Goal: Use online tool/utility: Utilize a website feature to perform a specific function

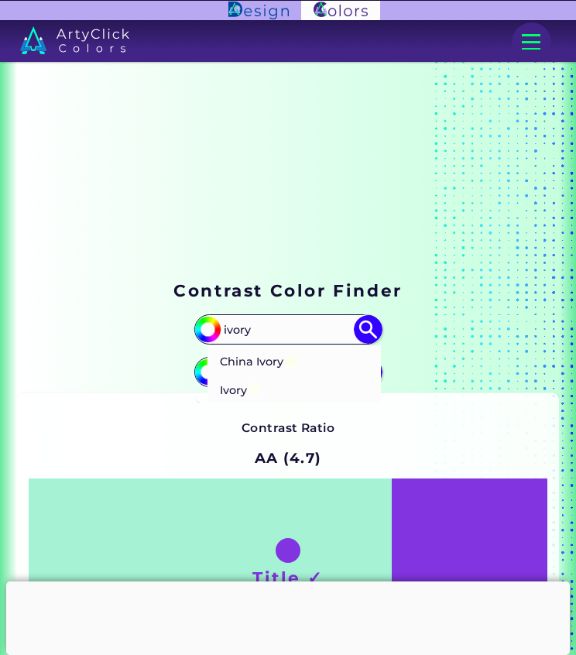
type input "ivory"
click at [236, 391] on p "Ivory ◉" at bounding box center [241, 388] width 42 height 29
type input "#fffff0"
type input "#FFFFF0"
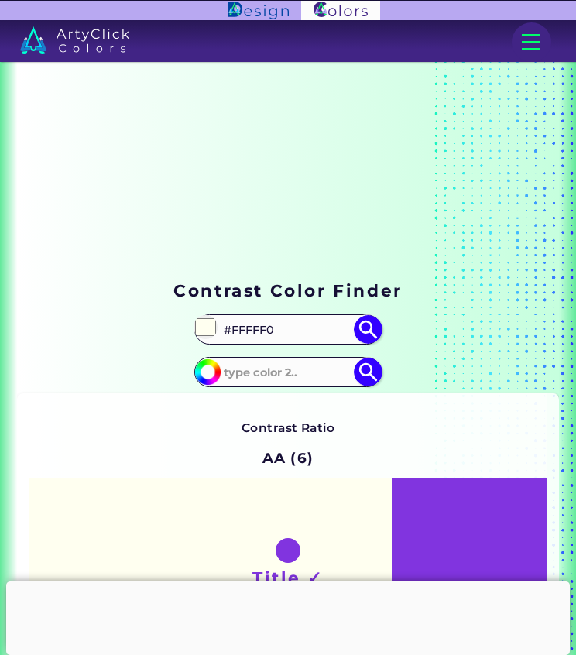
scroll to position [263, 0]
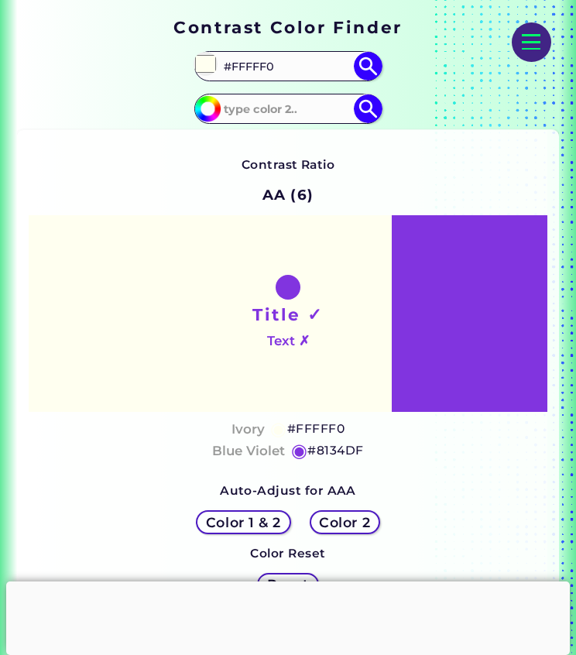
click at [311, 112] on input at bounding box center [287, 109] width 139 height 26
type input "f2bfa4"
click at [373, 109] on img at bounding box center [368, 108] width 29 height 29
type input "#f2bfa4"
type input "#F2BFA4"
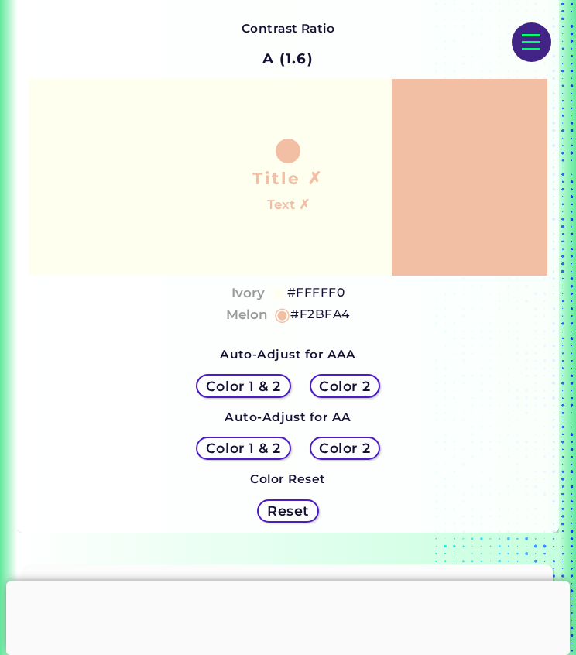
scroll to position [399, 0]
click at [352, 388] on h5 "Color 2" at bounding box center [344, 386] width 51 height 14
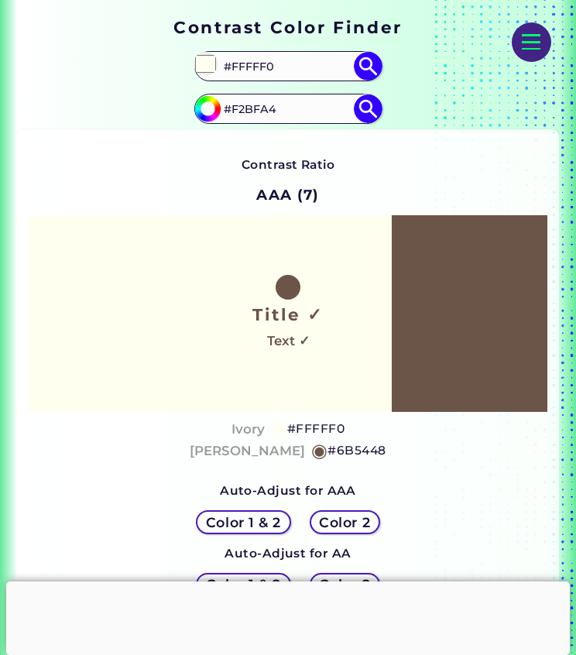
scroll to position [263, 0]
drag, startPoint x: 303, startPoint y: 114, endPoint x: 217, endPoint y: 116, distance: 85.9
click at [217, 116] on div "#f2bfa4 #F2BFA4" at bounding box center [287, 109] width 187 height 30
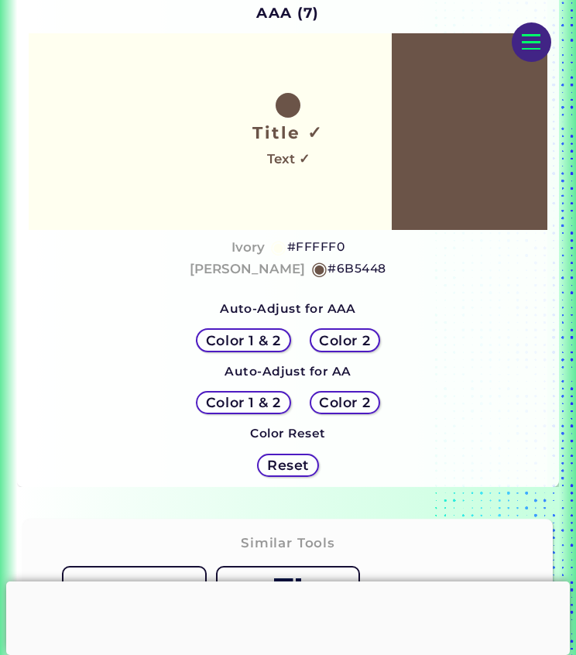
scroll to position [452, 0]
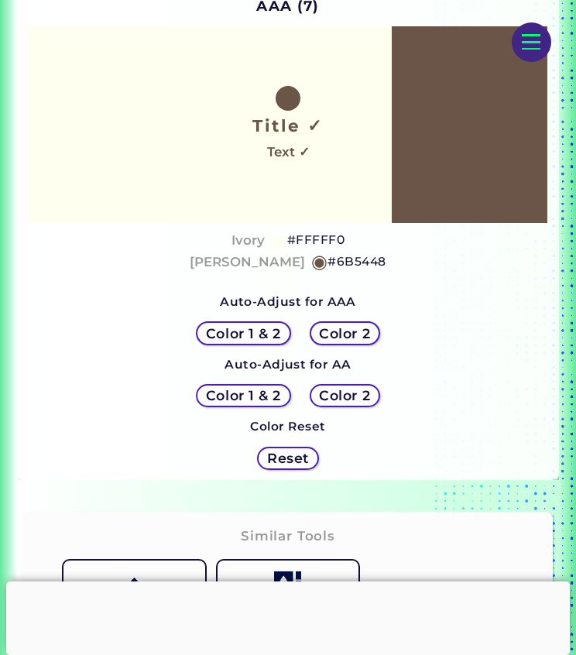
click at [332, 392] on h5 "Color 2" at bounding box center [344, 395] width 51 height 14
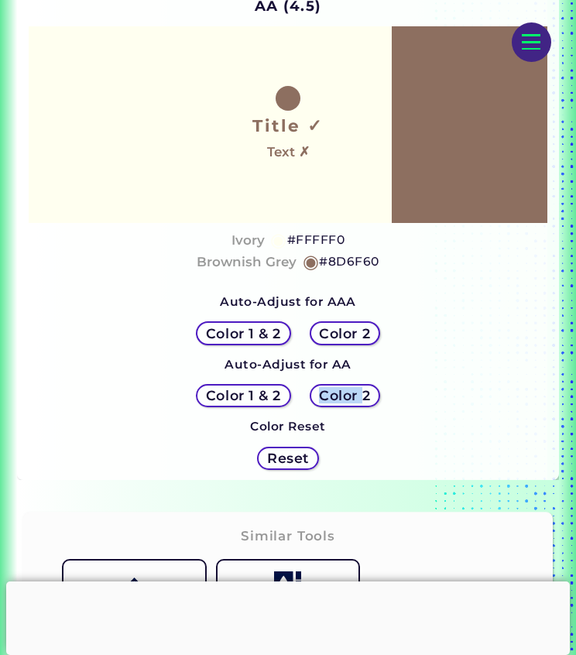
click at [332, 392] on h5 "Color 2" at bounding box center [344, 395] width 51 height 14
click at [474, 425] on div "Contrast Ratio AA (4.5) Title ✓ Text ✗ Ivory ◉ #FFFFF0 ◉ #8D6F60" at bounding box center [288, 210] width 518 height 538
click at [369, 397] on h5 "Color 2" at bounding box center [344, 395] width 51 height 14
click at [430, 417] on div "Contrast Ratio AA (4.5) Title ✓ Text ✗ Ivory ◉ #FFFFF0 ◉ #8D6F60" at bounding box center [288, 210] width 518 height 538
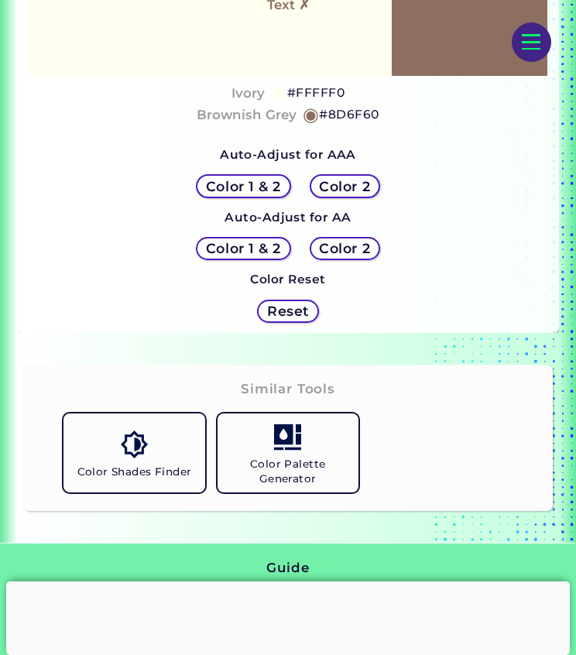
scroll to position [597, 0]
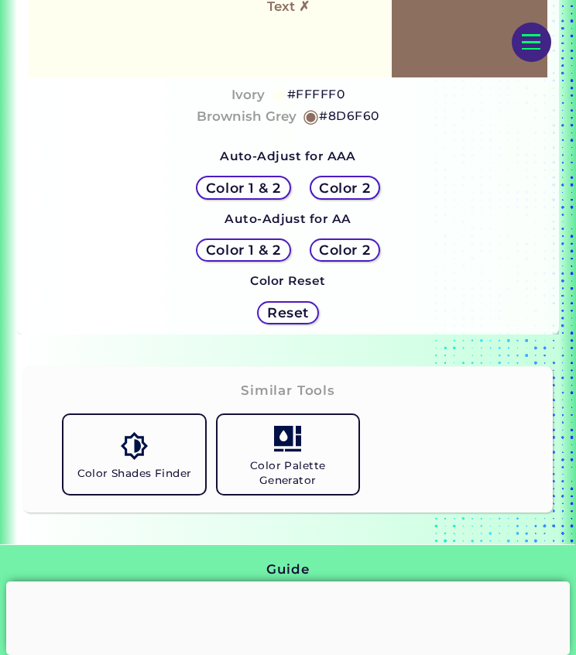
click at [323, 460] on h5 "Color Palette Generator" at bounding box center [288, 472] width 128 height 29
